Goal: Find contact information: Obtain details needed to contact an individual or organization

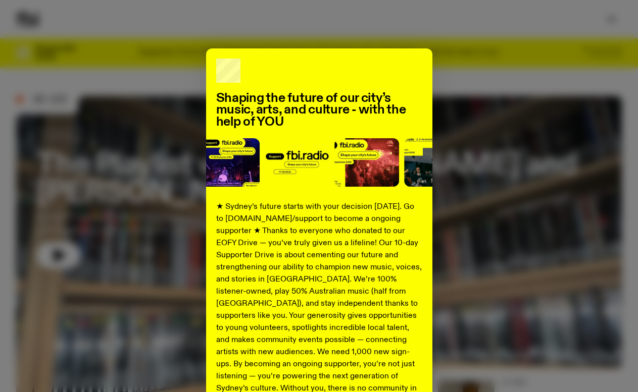
click at [445, 185] on div "Shaping the future of our city’s music, arts, and culture - with the help of YO…" at bounding box center [318, 255] width 605 height 415
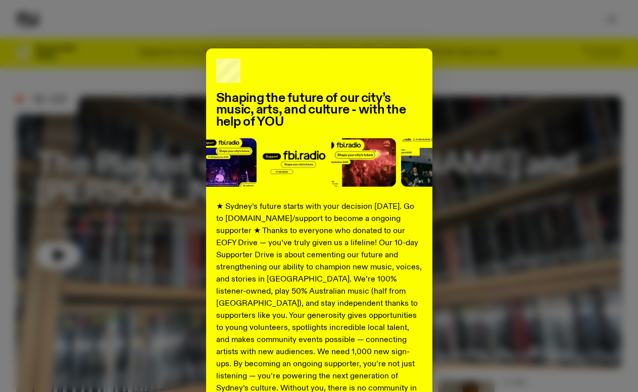
scroll to position [107, 0]
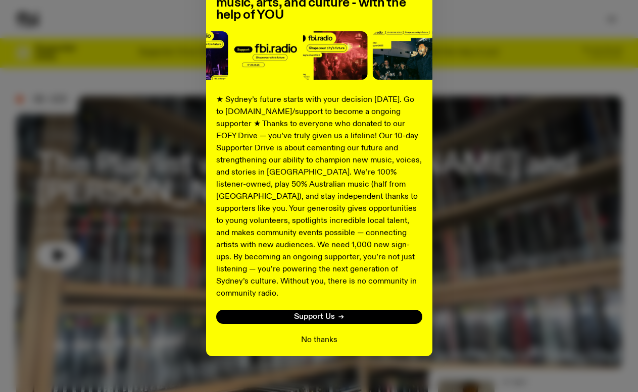
click at [309, 334] on button "No thanks" at bounding box center [319, 340] width 36 height 12
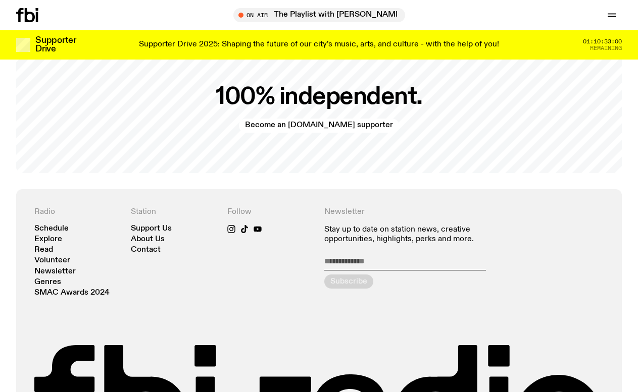
scroll to position [2057, 0]
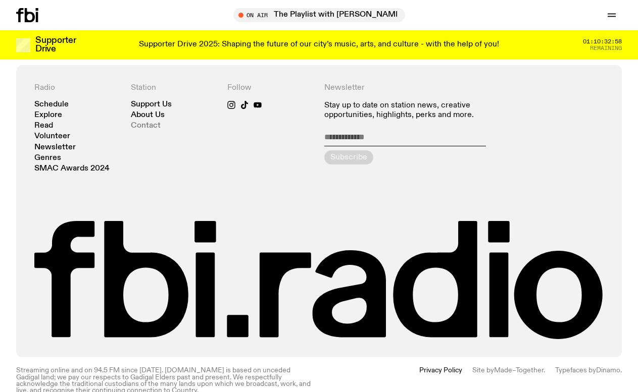
click at [143, 122] on link "Contact" at bounding box center [146, 126] width 30 height 8
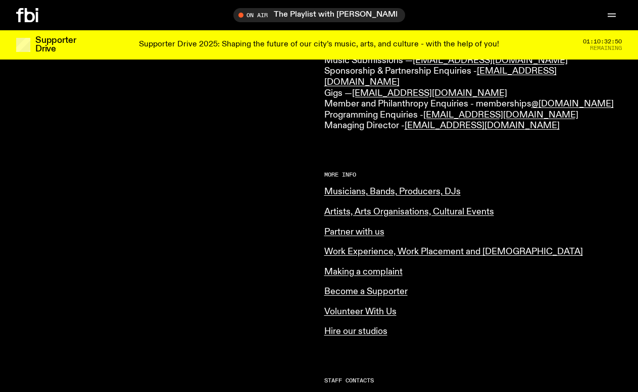
scroll to position [334, 0]
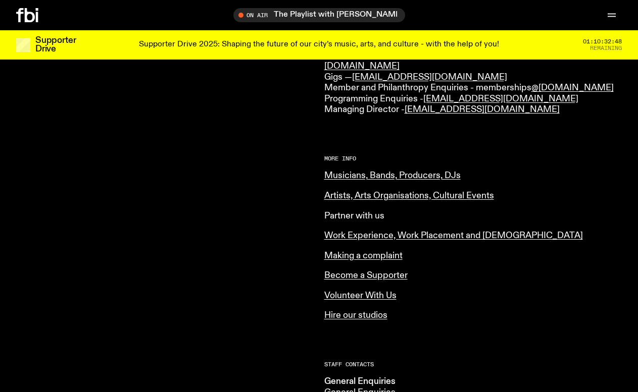
click at [335, 212] on link "Partner with us" at bounding box center [354, 216] width 60 height 9
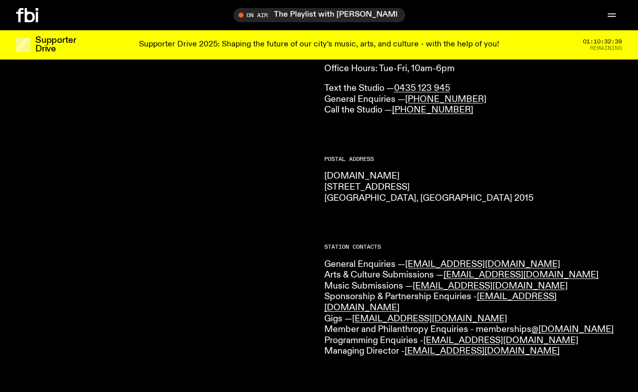
scroll to position [0, 0]
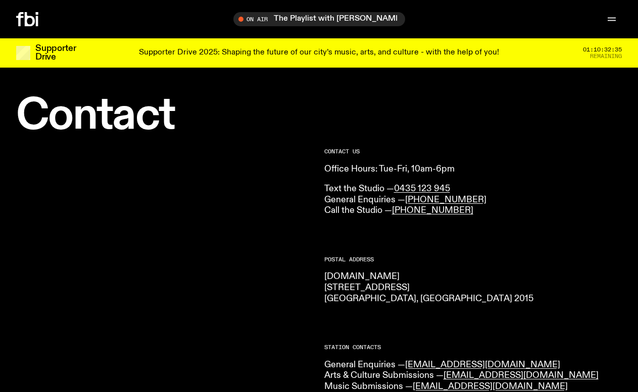
click at [613, 8] on div "Schedule Explore Read Volunteer Newsletter On Air The Playlist with [PERSON_NAM…" at bounding box center [319, 19] width 638 height 38
click at [611, 16] on icon "button" at bounding box center [611, 19] width 12 height 12
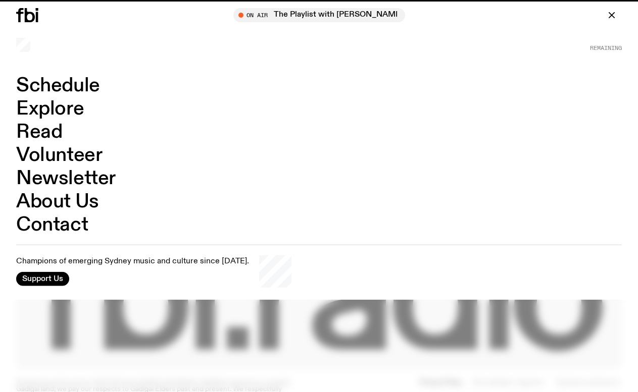
scroll to position [2049, 0]
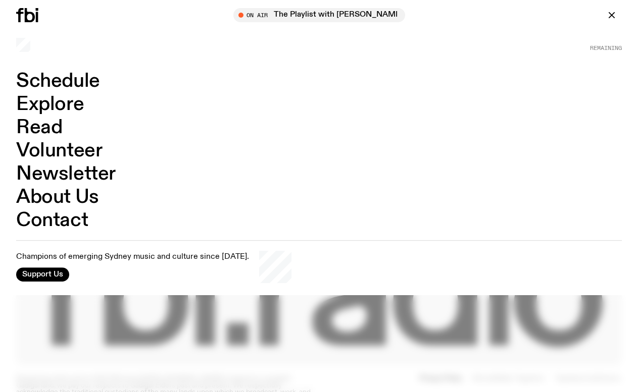
click at [43, 215] on link "Contact" at bounding box center [52, 220] width 72 height 19
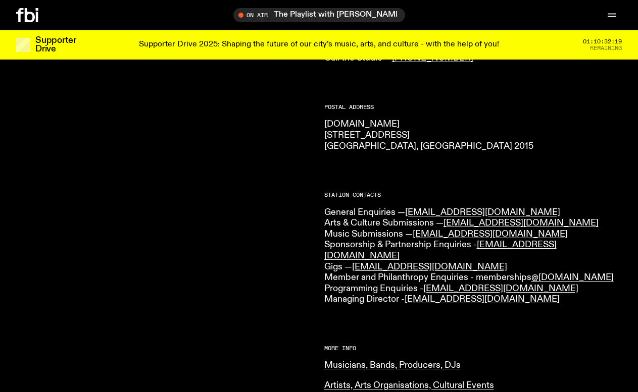
scroll to position [146, 0]
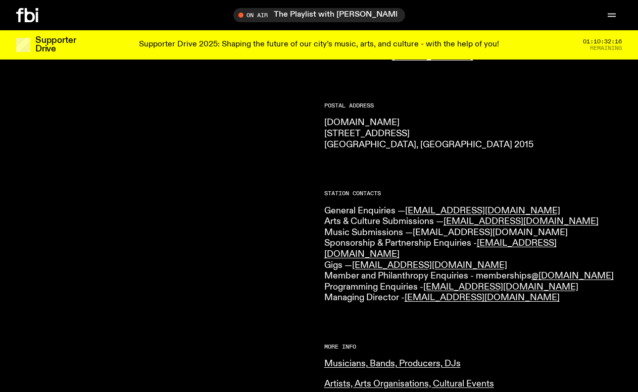
click at [420, 234] on link "[EMAIL_ADDRESS][DOMAIN_NAME]" at bounding box center [489, 232] width 155 height 9
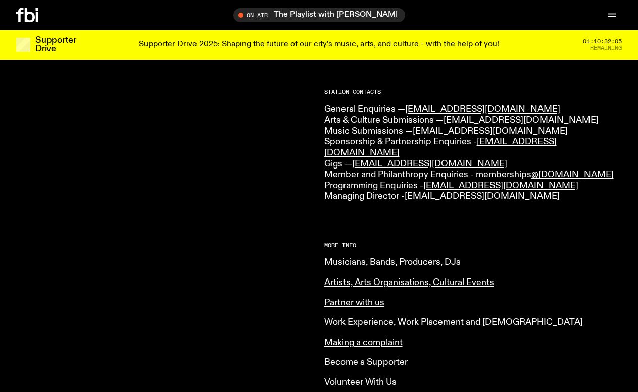
scroll to position [254, 0]
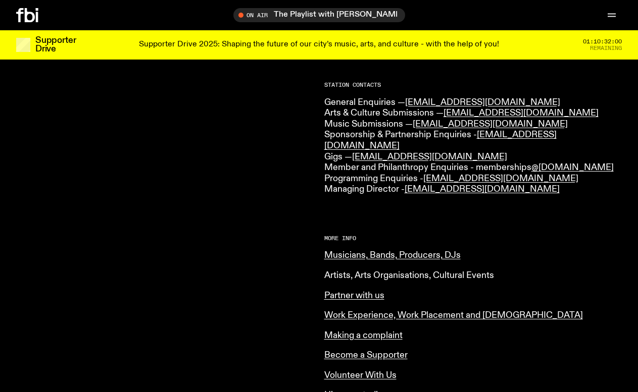
click at [336, 271] on link "Artists, Arts Organisations, Cultural Events" at bounding box center [409, 275] width 170 height 9
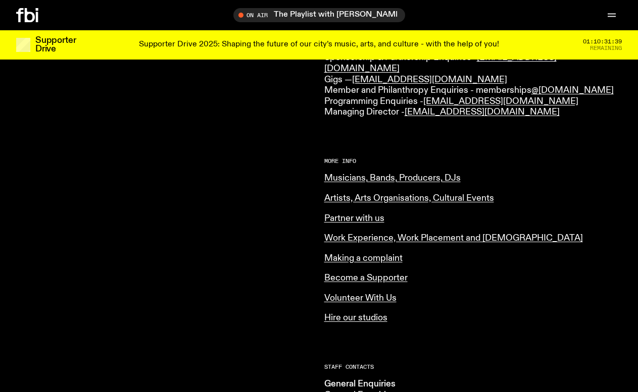
scroll to position [325, 0]
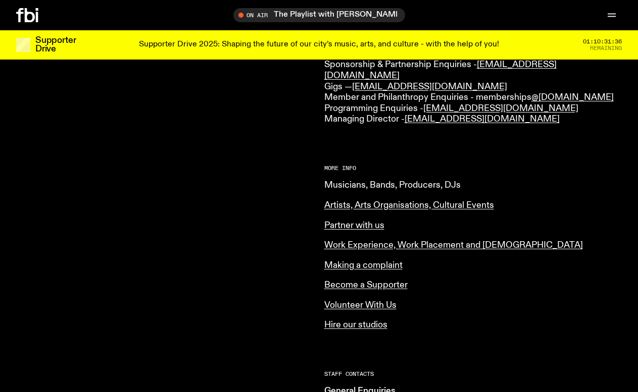
click at [348, 181] on link "Musicians, Bands, Producers, DJs" at bounding box center [392, 185] width 136 height 9
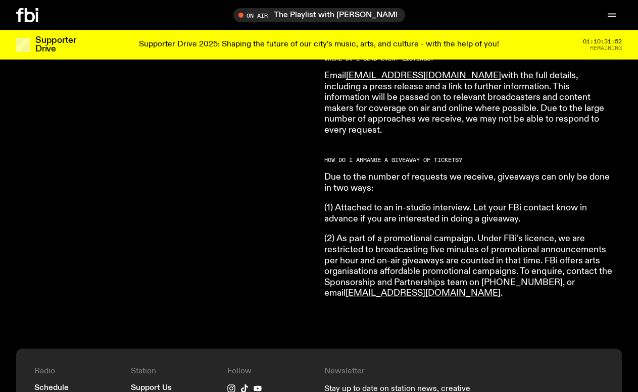
scroll to position [284, 0]
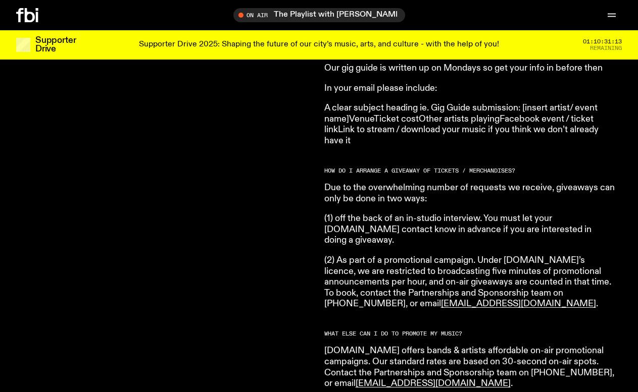
scroll to position [1541, 0]
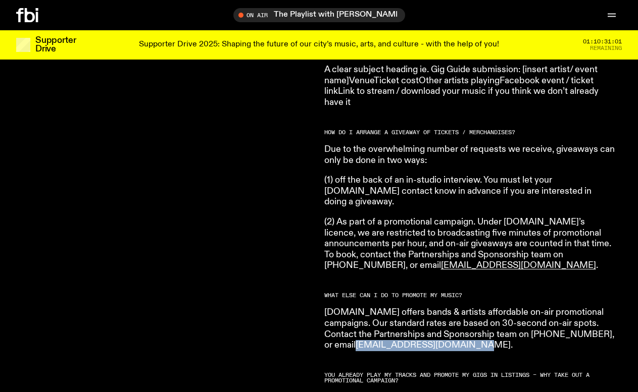
drag, startPoint x: 455, startPoint y: 313, endPoint x: 349, endPoint y: 312, distance: 105.5
click at [349, 312] on p "fbi.radio offers bands & artists affordable on-air promotional campaigns. Our s…" at bounding box center [469, 328] width 291 height 43
copy link "[EMAIL_ADDRESS][DOMAIN_NAME]"
